Goal: Check status: Check status

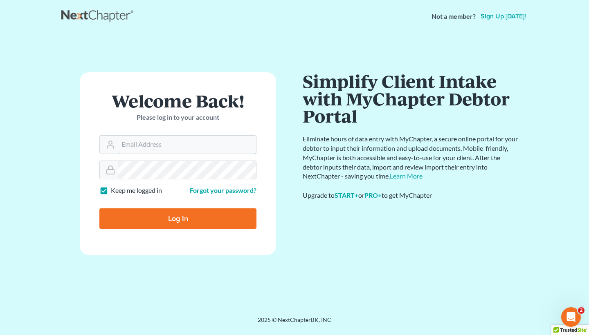
type input "seville@chamberslawlawyers.com"
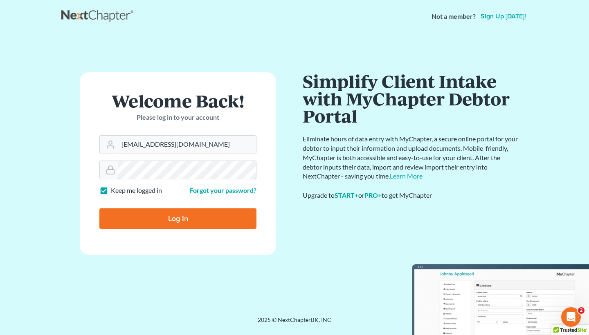
click at [178, 218] on input "Log In" at bounding box center [177, 219] width 157 height 20
type input "Thinking..."
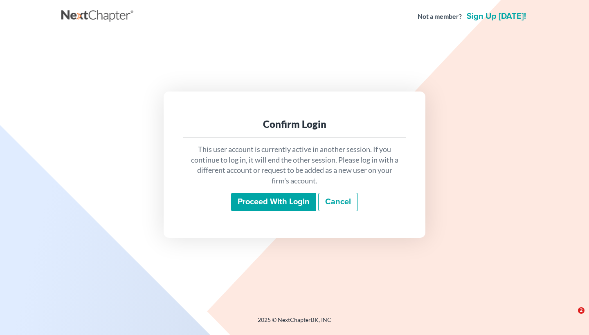
click at [283, 197] on input "Proceed with login" at bounding box center [273, 202] width 85 height 19
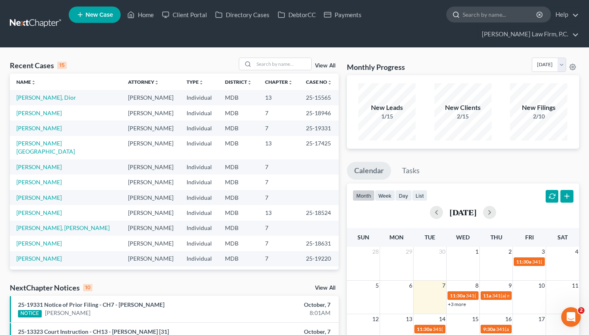
click at [503, 16] on input "search" at bounding box center [500, 14] width 75 height 15
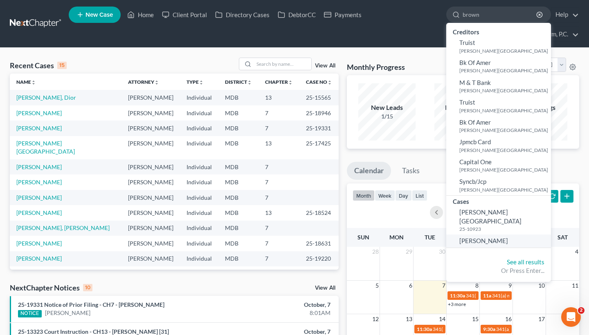
type input "brown"
click at [506, 235] on link "Brown, Jerry" at bounding box center [498, 241] width 105 height 13
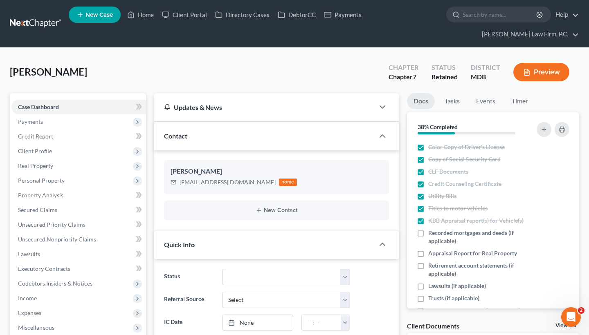
click at [493, 24] on ul "New Case Home Client Portal Directory Cases DebtorCC Payments - No Result - See…" at bounding box center [324, 23] width 510 height 39
click at [494, 20] on input "search" at bounding box center [500, 14] width 75 height 15
paste input "Byczynski, Brittany"
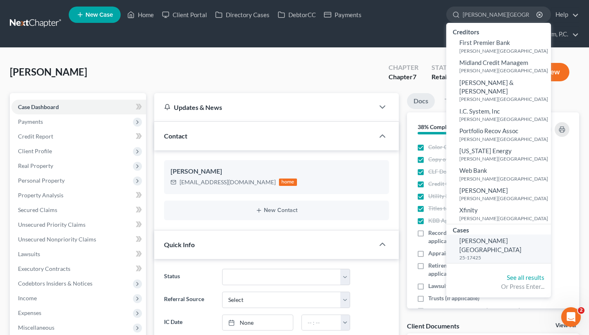
type input "Byczynski, Brittany"
click at [484, 254] on small "25-17425" at bounding box center [504, 257] width 90 height 7
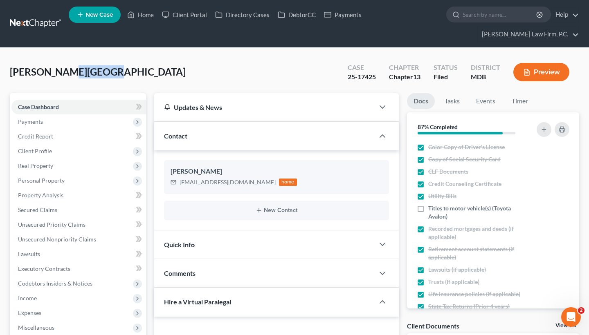
drag, startPoint x: 101, startPoint y: 75, endPoint x: 59, endPoint y: 74, distance: 42.1
click at [59, 74] on div "Byczynski, Brittany Upgraded Case 25-17425 Chapter Chapter 13 Status Filed Dist…" at bounding box center [294, 76] width 569 height 36
copy span "Brittany"
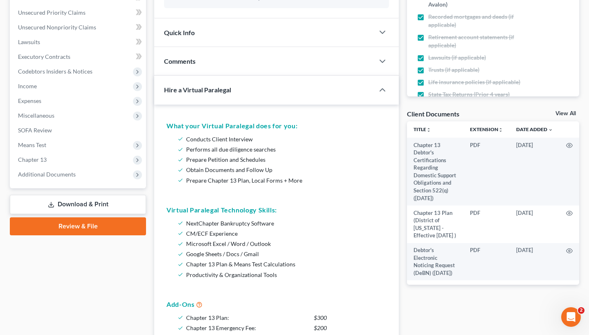
scroll to position [316, 0]
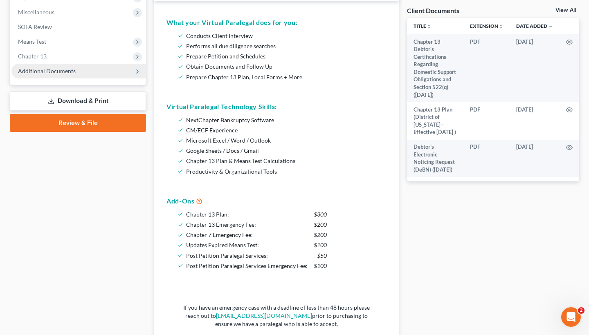
click at [68, 72] on span "Additional Documents" at bounding box center [47, 70] width 58 height 7
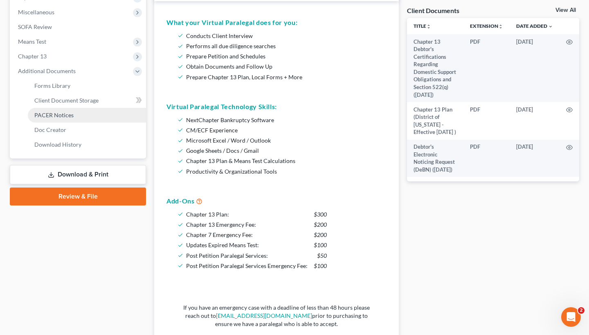
click at [65, 119] on link "PACER Notices" at bounding box center [87, 115] width 118 height 15
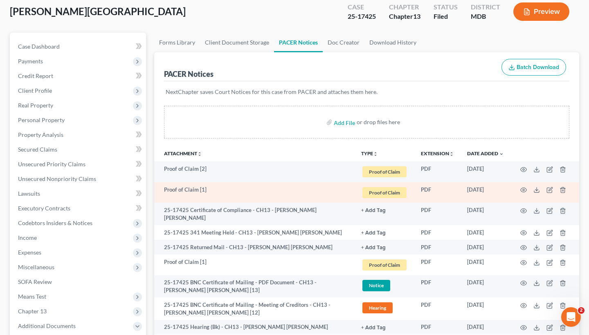
scroll to position [62, 0]
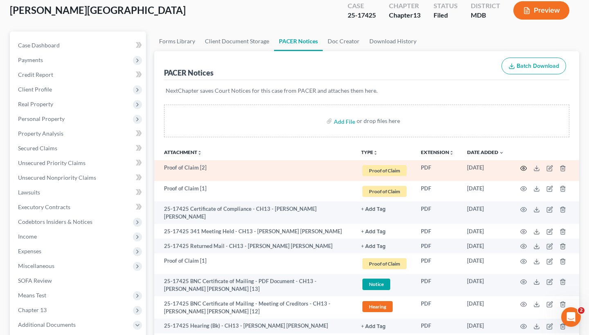
click at [524, 169] on circle "button" at bounding box center [524, 169] width 2 height 2
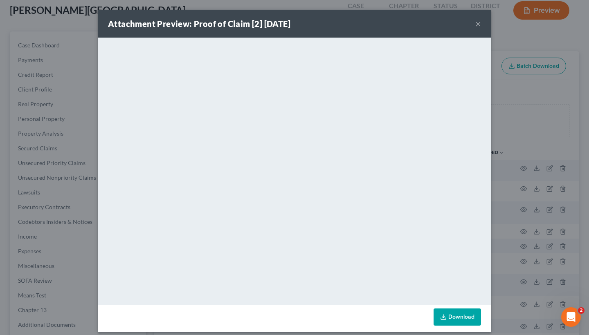
click at [484, 25] on div "Attachment Preview: Proof of Claim [2] 10/06/2025 ×" at bounding box center [294, 24] width 393 height 28
click at [478, 25] on button "×" at bounding box center [478, 24] width 6 height 10
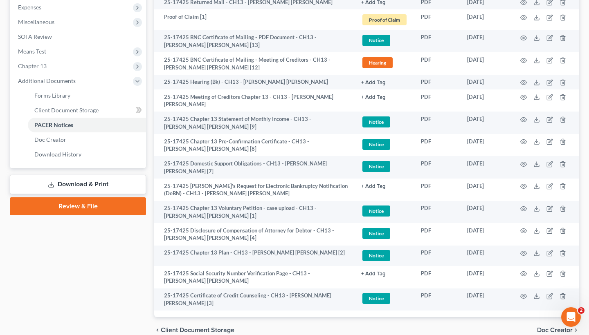
scroll to position [308, 0]
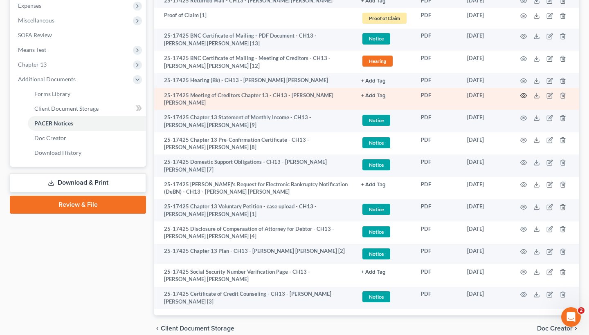
click at [521, 94] on icon "button" at bounding box center [524, 96] width 6 height 4
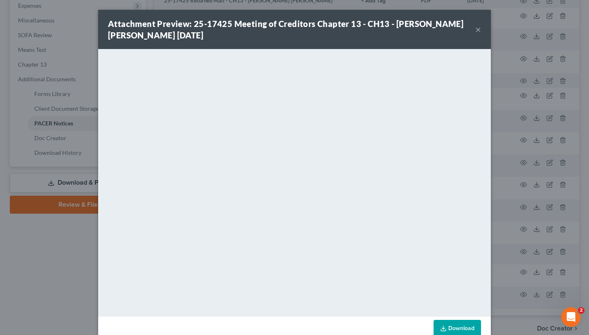
click at [479, 33] on button "×" at bounding box center [478, 30] width 6 height 10
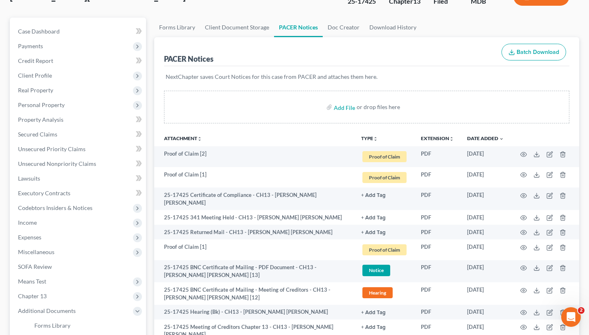
scroll to position [0, 0]
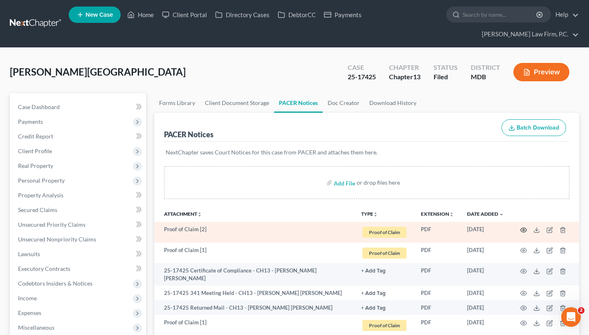
click at [522, 231] on icon "button" at bounding box center [524, 230] width 6 height 4
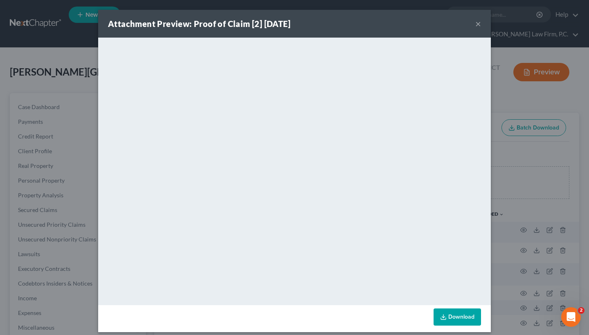
click at [482, 21] on div "Attachment Preview: Proof of Claim [2] 10/06/2025 ×" at bounding box center [294, 24] width 393 height 28
click at [479, 22] on button "×" at bounding box center [478, 24] width 6 height 10
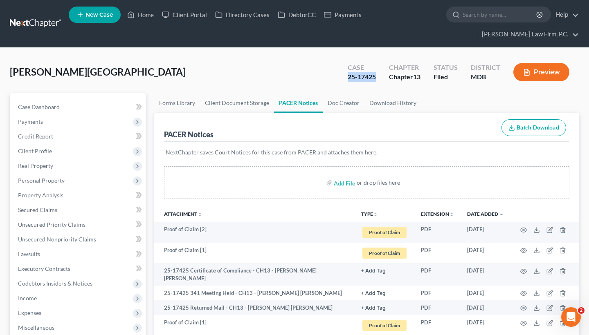
drag, startPoint x: 379, startPoint y: 77, endPoint x: 340, endPoint y: 76, distance: 38.9
click at [341, 76] on div "Case 25-17425" at bounding box center [361, 73] width 41 height 24
copy div "25-17425"
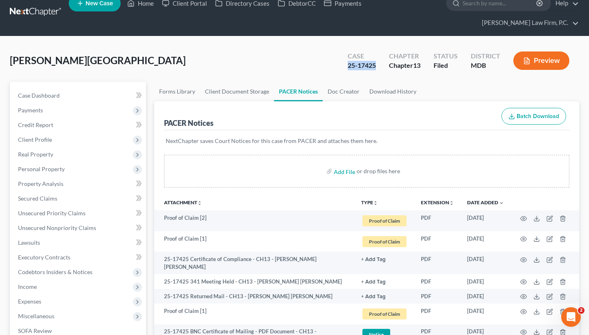
scroll to position [13, 0]
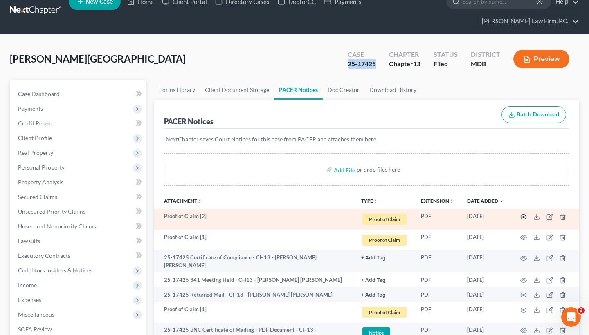
click at [522, 218] on icon "button" at bounding box center [523, 217] width 7 height 7
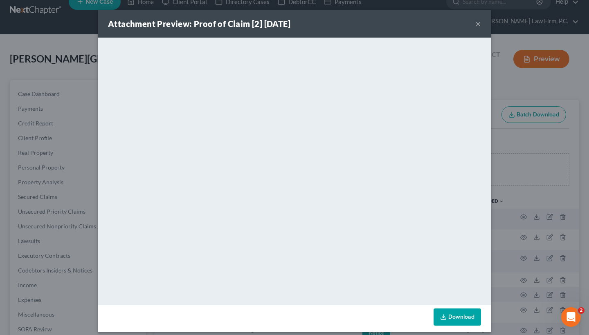
click at [477, 25] on button "×" at bounding box center [478, 24] width 6 height 10
click at [477, 25] on div "Attachment Preview: Proof of Claim [2] 10/06/2025 ×" at bounding box center [294, 24] width 393 height 28
